Goal: Information Seeking & Learning: Learn about a topic

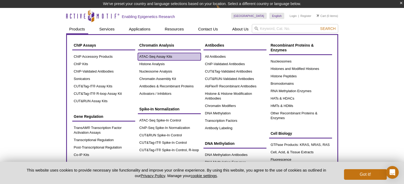
click at [154, 55] on link "ATAC-Seq Assay Kits" at bounding box center [169, 56] width 63 height 7
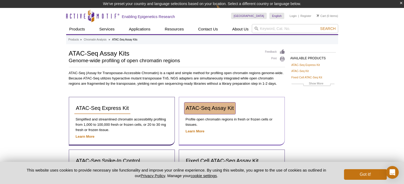
click at [198, 108] on span "ATAC-Seq Assay Kit" at bounding box center [210, 108] width 48 height 6
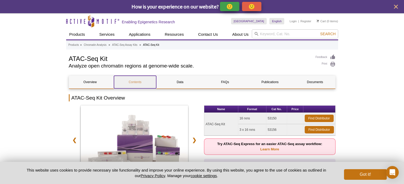
click at [127, 84] on link "Contents" at bounding box center [135, 82] width 42 height 13
